Goal: Information Seeking & Learning: Check status

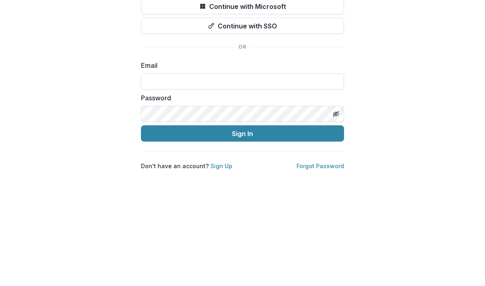
scroll to position [103, 0]
type input "**********"
click at [243, 228] on button "Sign In" at bounding box center [242, 236] width 203 height 16
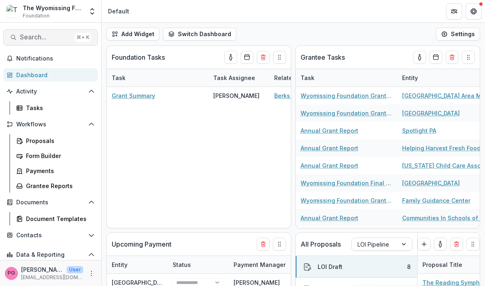
click at [41, 39] on span "Search..." at bounding box center [46, 37] width 52 height 8
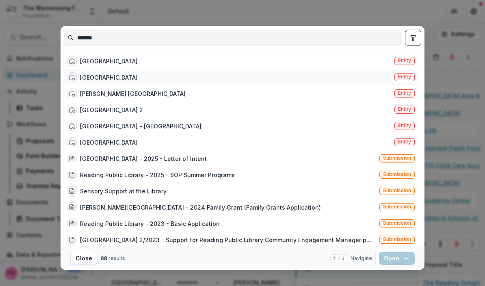
type input "*******"
click at [127, 77] on div "[GEOGRAPHIC_DATA]" at bounding box center [109, 77] width 58 height 9
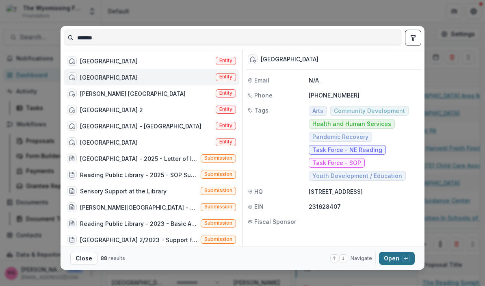
click at [394, 259] on button "Open with enter key" at bounding box center [397, 258] width 36 height 13
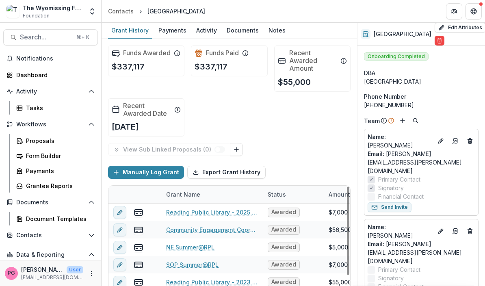
scroll to position [0, 0]
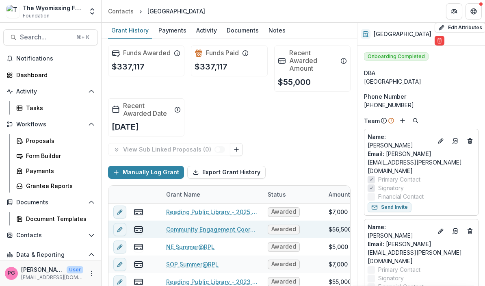
click at [197, 229] on link "Community Engagement Coordinator" at bounding box center [212, 229] width 92 height 9
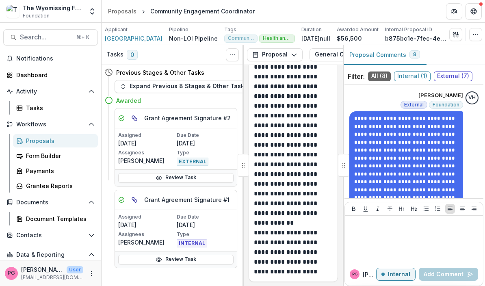
scroll to position [5397, 0]
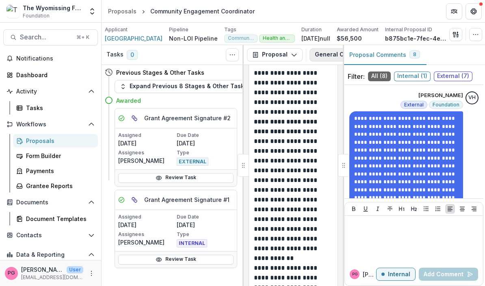
click at [336, 52] on button "General Operating Application 1" at bounding box center [369, 54] width 118 height 13
click at [295, 56] on button "button" at bounding box center [298, 54] width 13 height 13
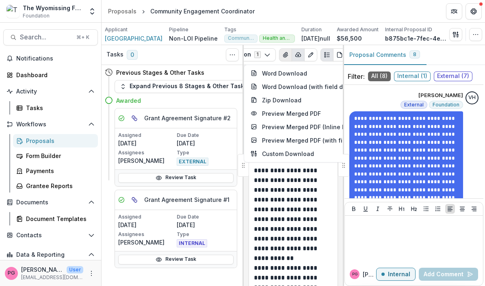
click at [279, 59] on button "View Attached Files" at bounding box center [285, 54] width 13 height 13
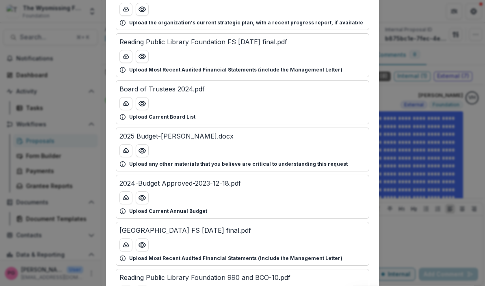
scroll to position [73, 0]
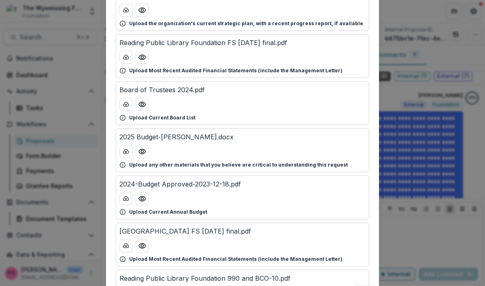
click at [151, 144] on div "2025 Budget-[PERSON_NAME].docx Upload any other materials that you believe are …" at bounding box center [243, 150] width 254 height 44
click at [146, 148] on button "Preview 2025 Budget-Daniel's Grant.docx" at bounding box center [142, 151] width 13 height 13
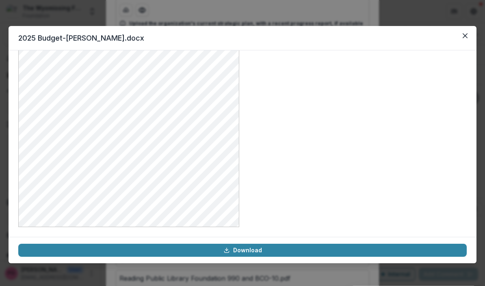
scroll to position [258, 0]
